Goal: Find specific page/section: Find specific page/section

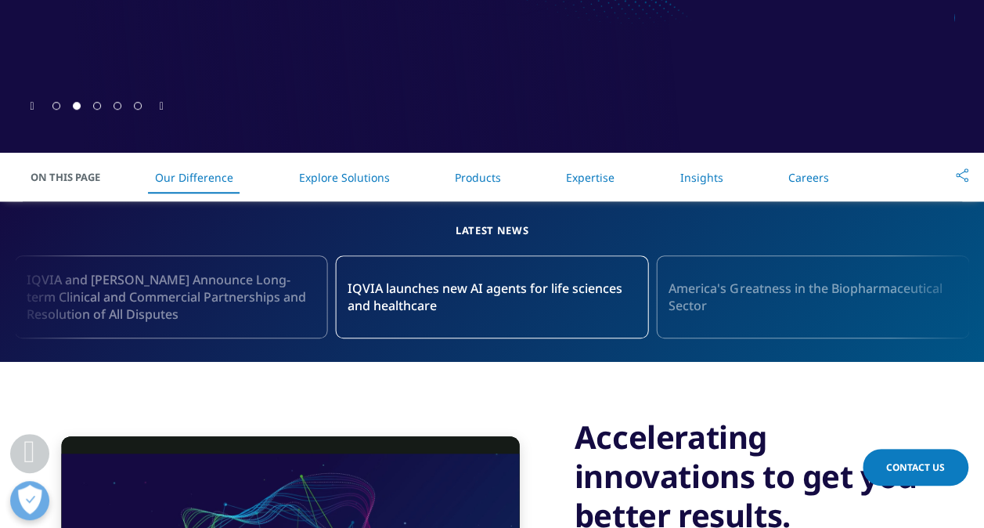
scroll to position [655, 0]
